Goal: Find specific page/section: Find specific page/section

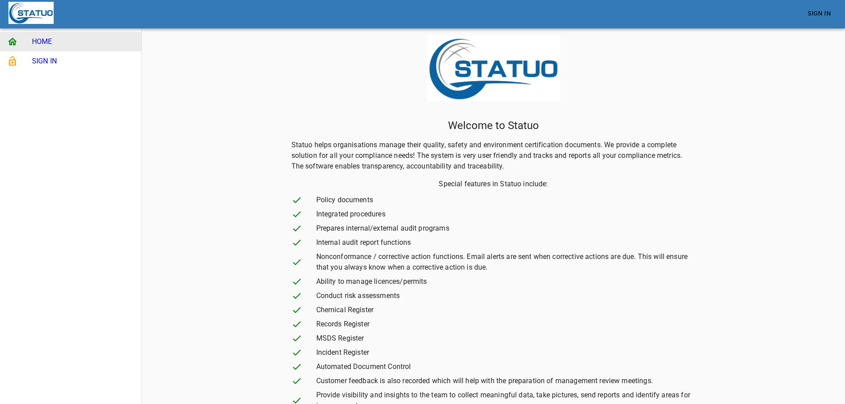
click at [346, 198] on span "Policy documents" at bounding box center [506, 200] width 380 height 11
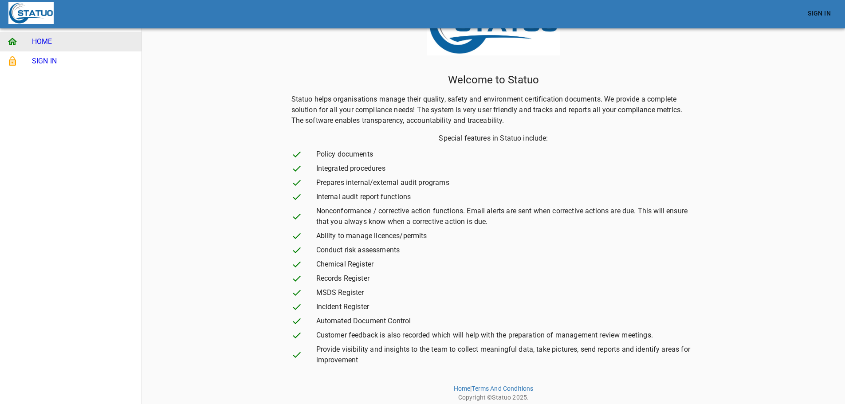
scroll to position [47, 0]
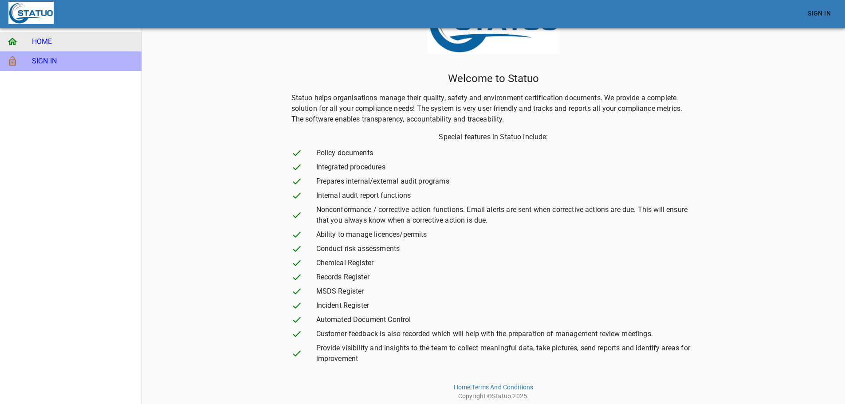
click at [52, 58] on span "SIGN IN" at bounding box center [83, 61] width 102 height 11
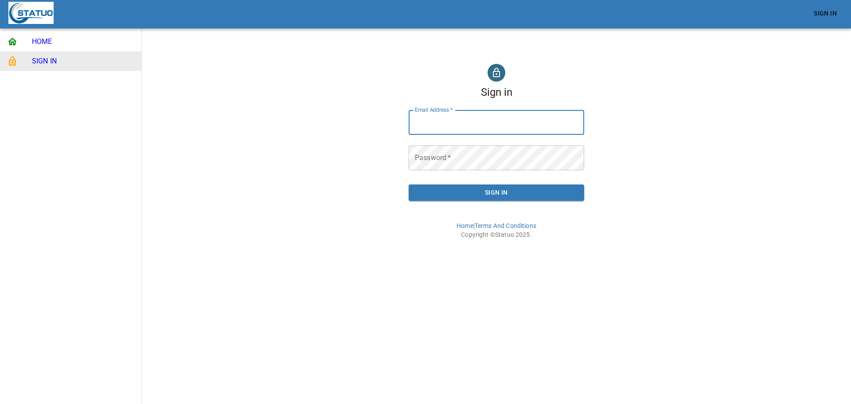
type input "[EMAIL_ADDRESS][DOMAIN_NAME]"
click at [512, 198] on button "Sign In" at bounding box center [497, 192] width 176 height 16
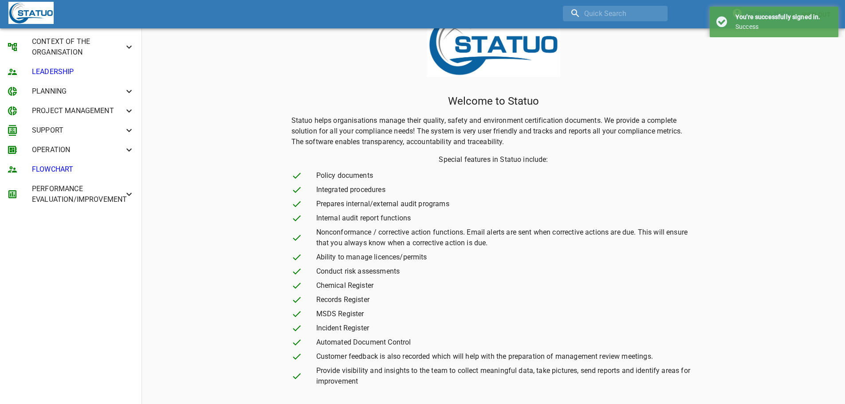
scroll to position [47, 0]
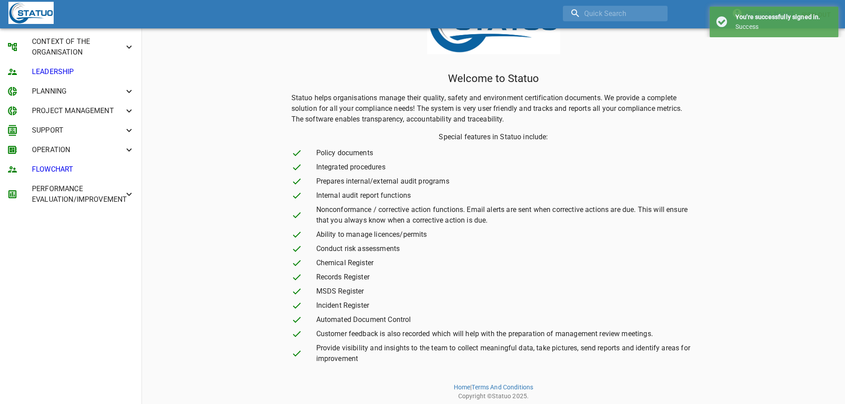
click at [131, 193] on icon at bounding box center [129, 194] width 11 height 11
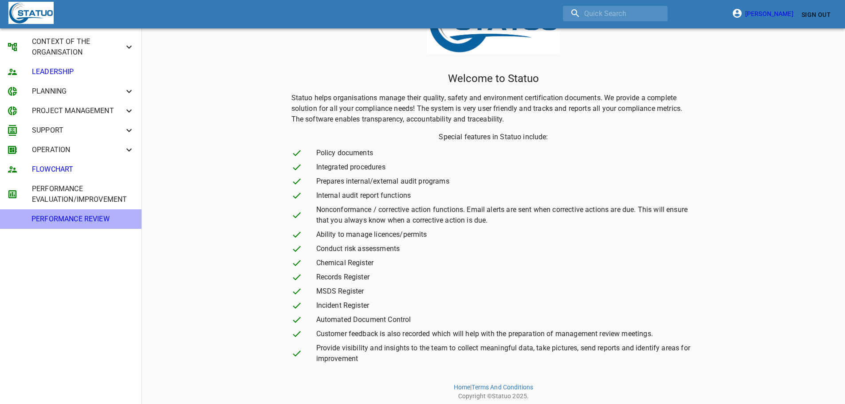
click at [105, 217] on span "PERFORMANCE REVIEW" at bounding box center [82, 219] width 103 height 11
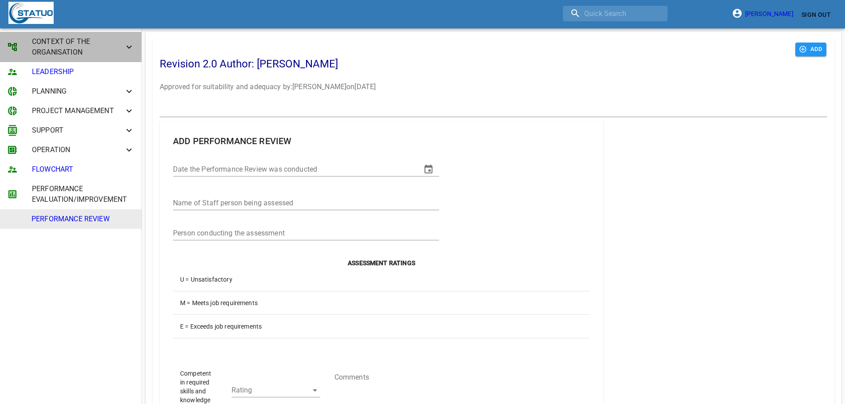
click at [131, 47] on icon at bounding box center [128, 47] width 5 height 3
